Goal: Understand process/instructions

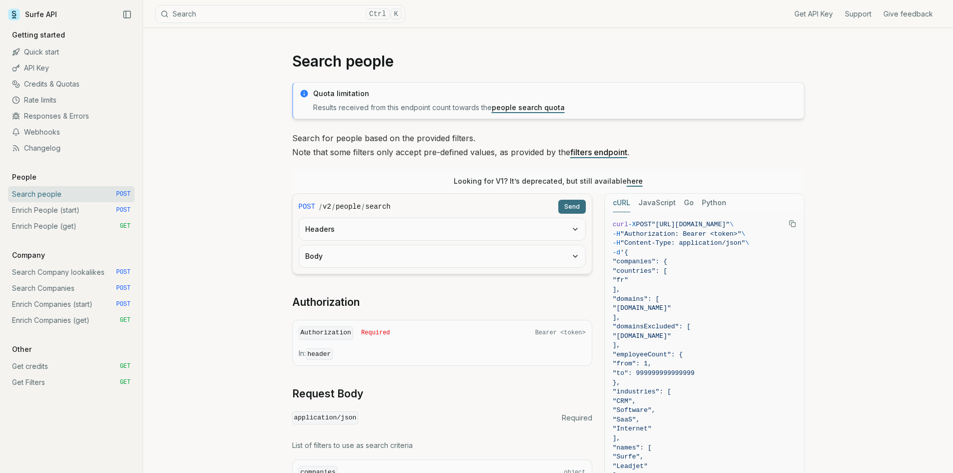
click at [52, 285] on link "Search Companies POST" at bounding box center [71, 288] width 127 height 16
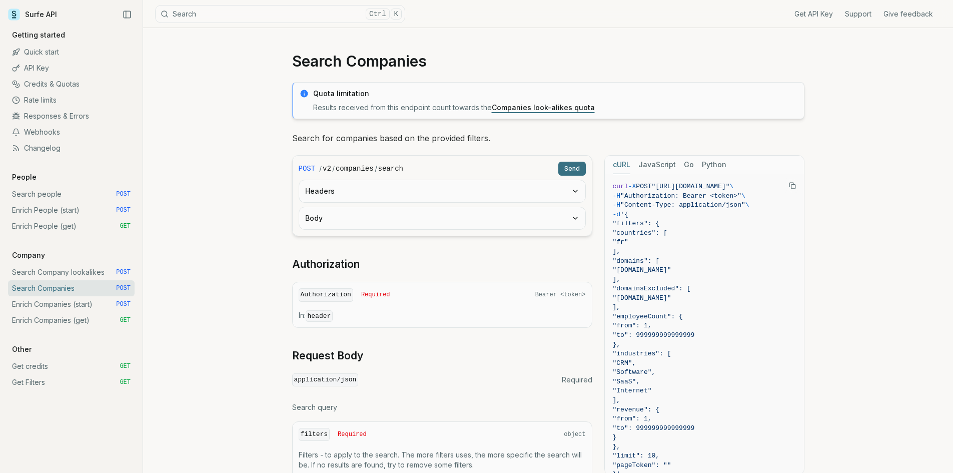
click at [64, 301] on link "Enrich Companies (start) POST" at bounding box center [71, 304] width 127 height 16
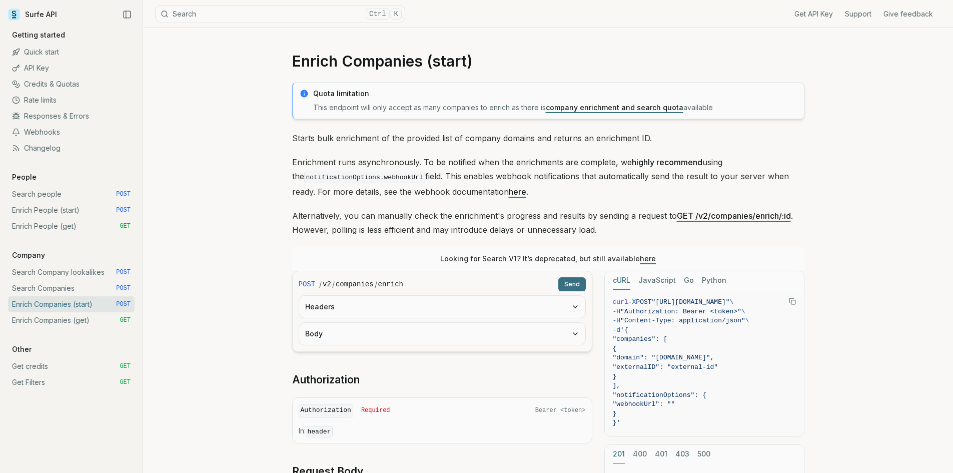
scroll to position [167, 0]
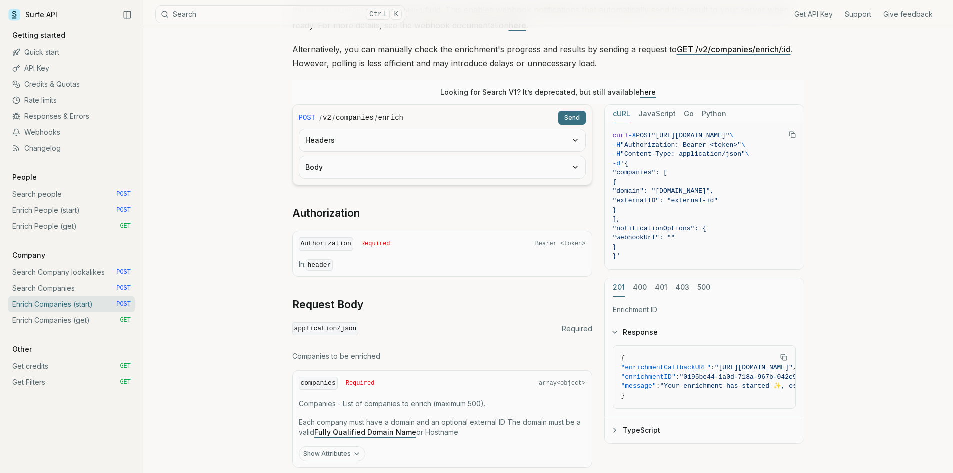
click at [542, 161] on button "Body" at bounding box center [442, 167] width 286 height 22
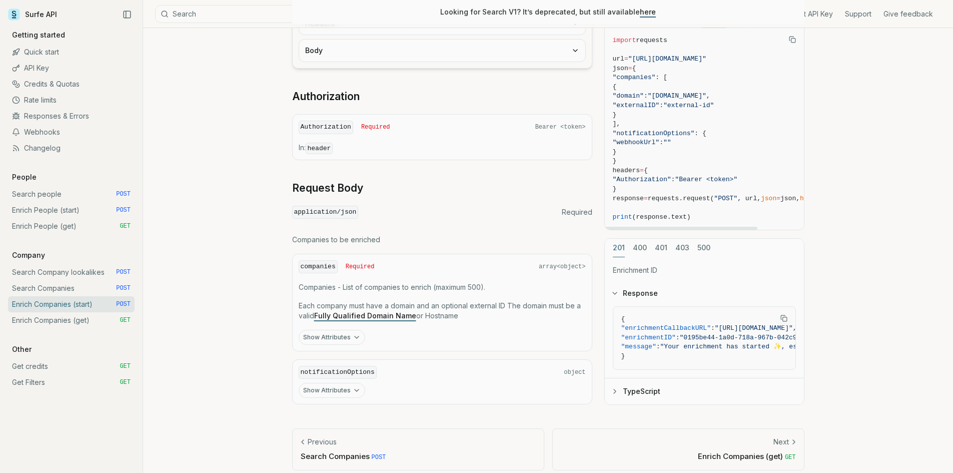
scroll to position [292, 0]
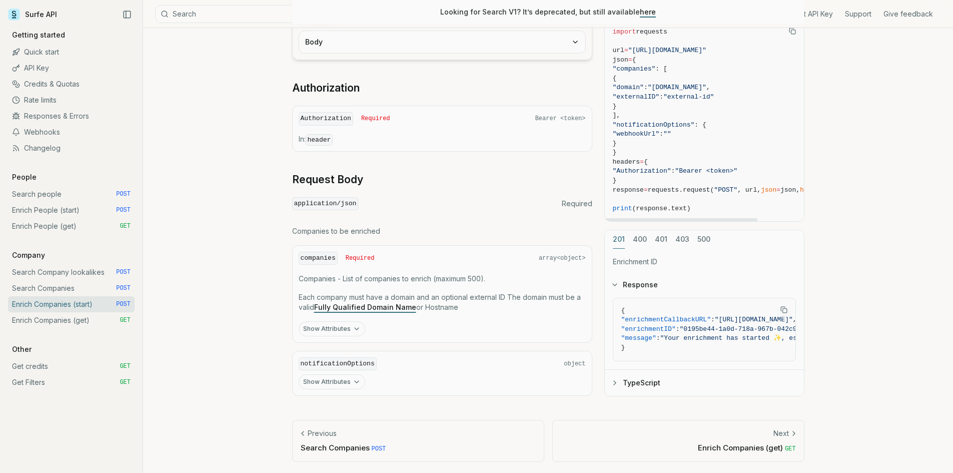
drag, startPoint x: 709, startPoint y: 218, endPoint x: 737, endPoint y: 219, distance: 27.6
click at [710, 218] on div at bounding box center [681, 219] width 153 height 3
drag, startPoint x: 737, startPoint y: 219, endPoint x: 780, endPoint y: 219, distance: 43.5
click at [763, 219] on div at bounding box center [696, 219] width 153 height 3
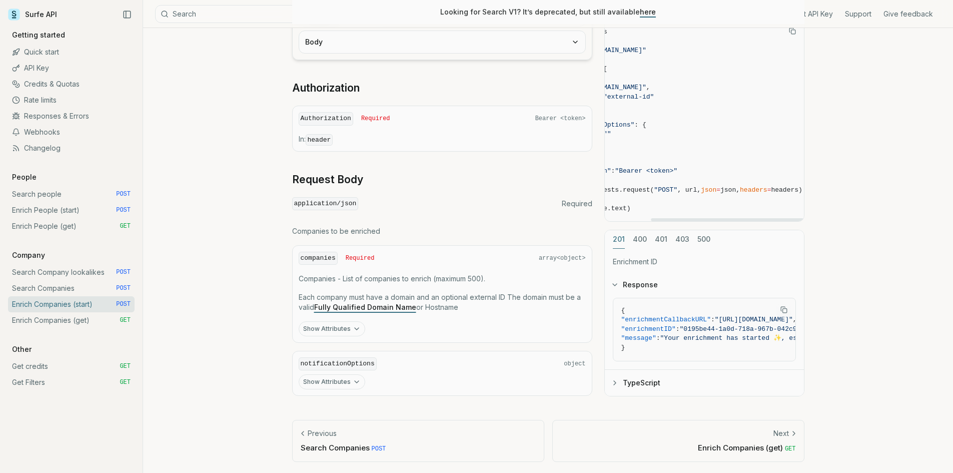
click at [784, 219] on div at bounding box center [727, 219] width 153 height 3
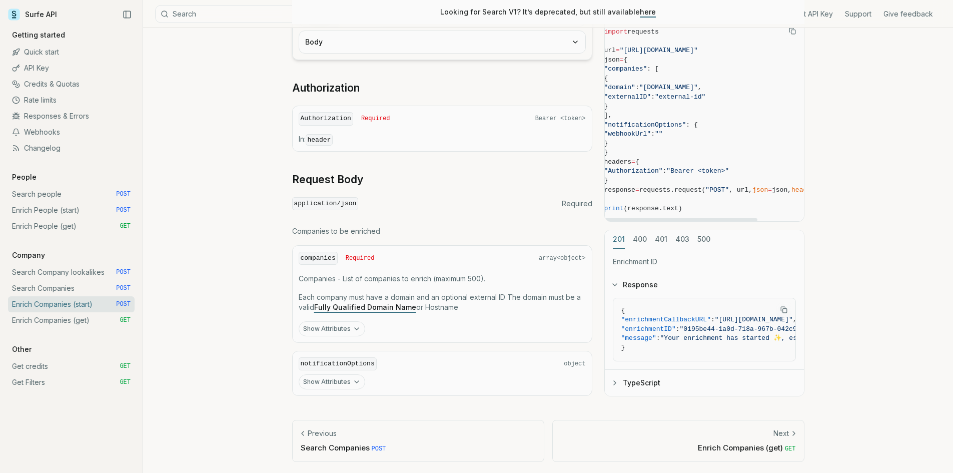
scroll to position [0, 0]
drag, startPoint x: 785, startPoint y: 219, endPoint x: 689, endPoint y: 213, distance: 95.7
click at [689, 218] on div at bounding box center [681, 219] width 153 height 3
